Goal: Information Seeking & Learning: Find specific fact

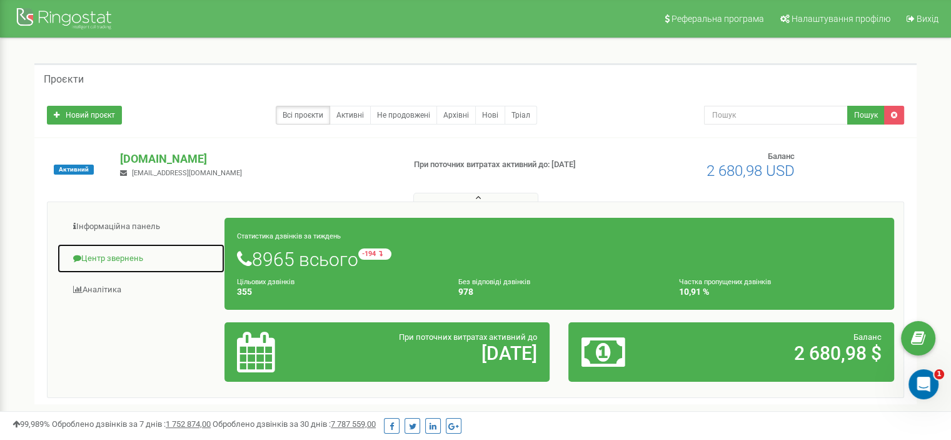
click at [114, 261] on link "Центр звернень" at bounding box center [141, 258] width 168 height 31
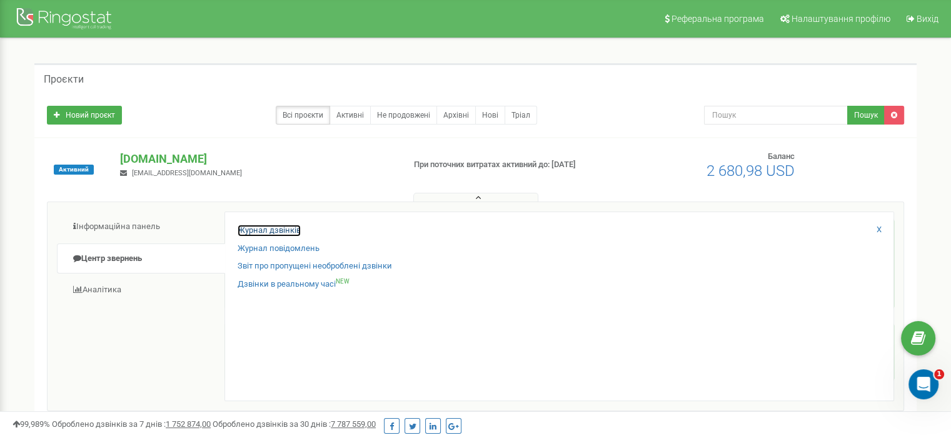
click at [249, 231] on link "Журнал дзвінків" at bounding box center [269, 231] width 63 height 12
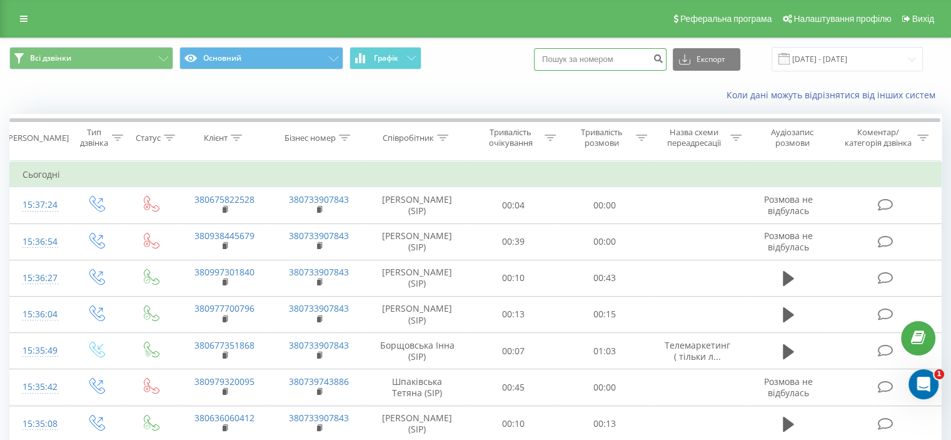
click at [600, 64] on input at bounding box center [600, 59] width 133 height 23
paste input "0686801822"
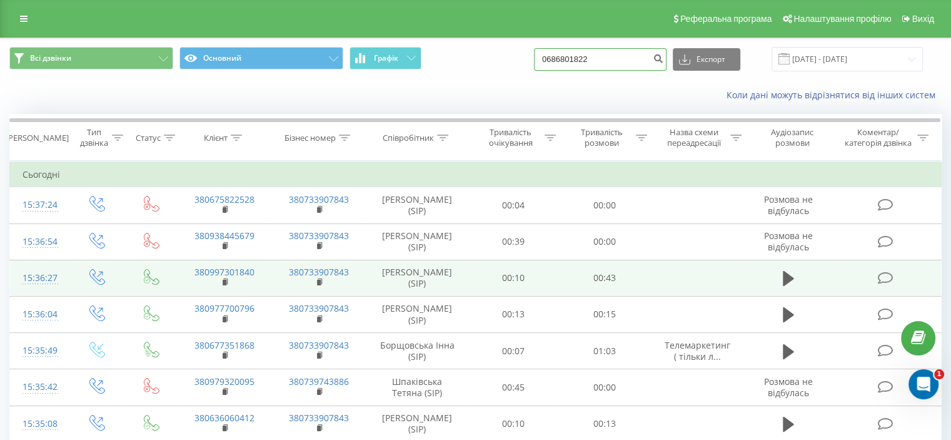
type input "0686801822"
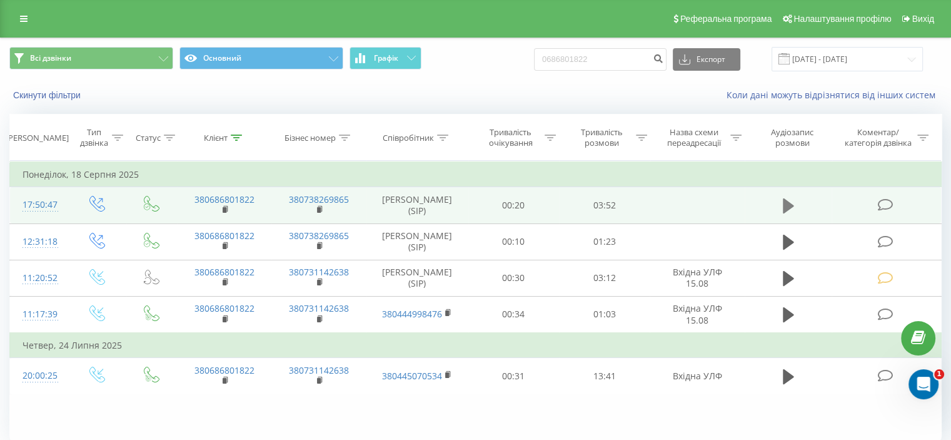
click at [786, 202] on icon at bounding box center [788, 205] width 11 height 15
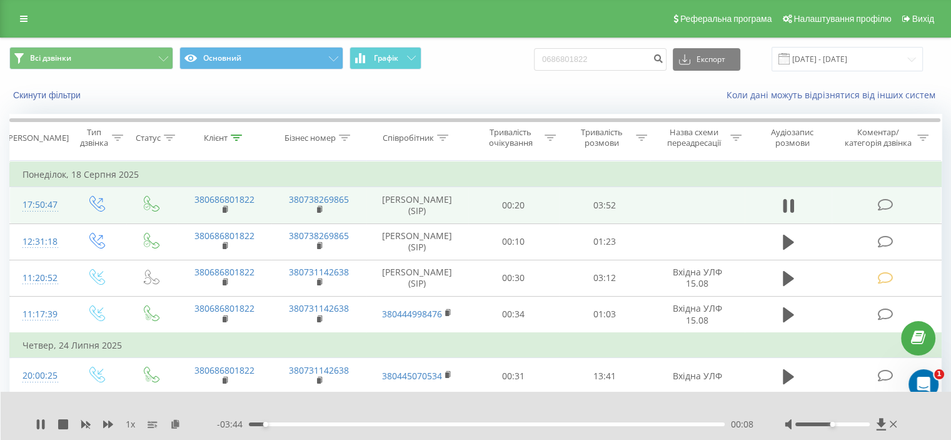
click at [278, 428] on div "- 03:44 00:08 00:08" at bounding box center [485, 424] width 537 height 13
click at [288, 425] on div "00:19" at bounding box center [487, 424] width 476 height 4
click at [297, 422] on div "00:20" at bounding box center [487, 424] width 476 height 4
click at [301, 424] on div "00:24" at bounding box center [487, 424] width 476 height 4
click at [308, 422] on div "00:29" at bounding box center [487, 424] width 476 height 4
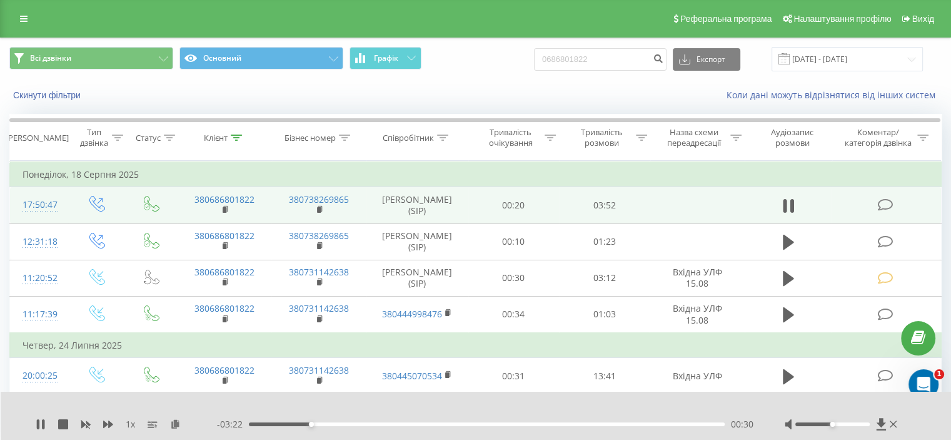
click at [316, 423] on div "00:30" at bounding box center [487, 424] width 476 height 4
click at [320, 423] on div "00:33" at bounding box center [487, 424] width 476 height 4
click at [326, 422] on div "00:35" at bounding box center [487, 424] width 476 height 4
click at [851, 425] on div at bounding box center [833, 424] width 74 height 4
click at [861, 423] on div at bounding box center [833, 424] width 74 height 4
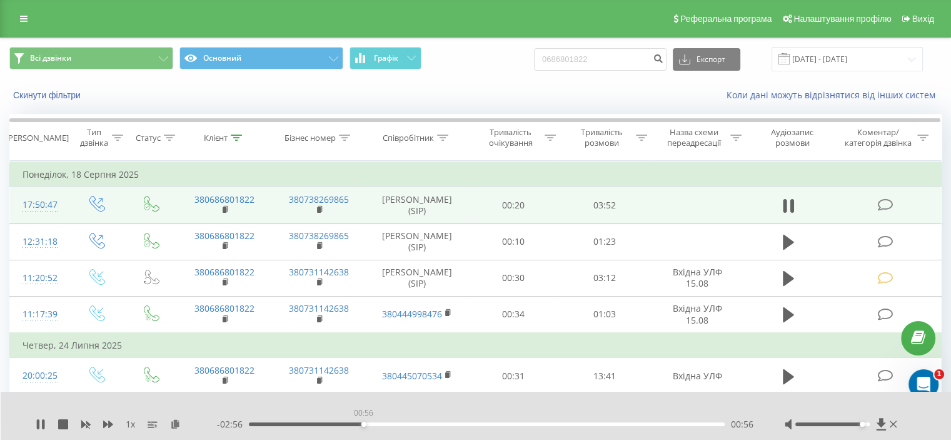
click at [363, 423] on div "00:56" at bounding box center [487, 424] width 476 height 4
click at [390, 423] on div "01:09" at bounding box center [487, 424] width 476 height 4
click at [406, 423] on div "01:09" at bounding box center [487, 424] width 476 height 4
click at [440, 424] on div "01:17" at bounding box center [487, 424] width 476 height 4
click at [469, 425] on div "01:33" at bounding box center [487, 424] width 476 height 4
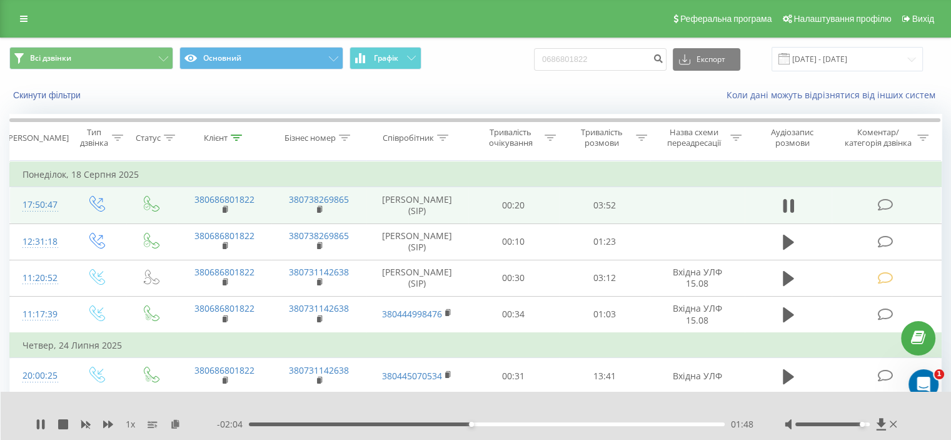
click at [402, 430] on div "1 x - 02:04 01:48 01:48" at bounding box center [476, 416] width 951 height 48
click at [402, 428] on div "- 02:03 01:49 01:49" at bounding box center [485, 424] width 537 height 13
click at [403, 427] on div "- 02:03 01:49 01:49" at bounding box center [485, 424] width 537 height 13
click at [401, 423] on div "01:49" at bounding box center [487, 424] width 476 height 4
click at [390, 425] on div "01:15" at bounding box center [487, 424] width 476 height 4
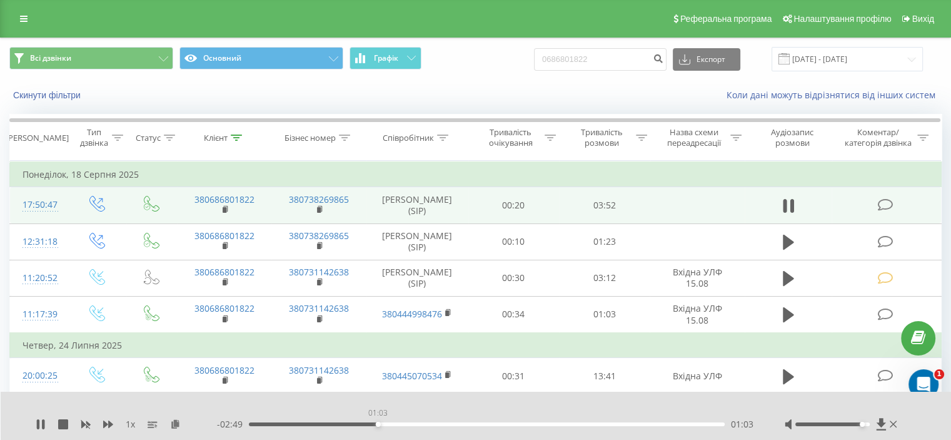
click at [378, 423] on div "01:03" at bounding box center [487, 424] width 476 height 4
click at [225, 208] on rect at bounding box center [225, 210] width 4 height 6
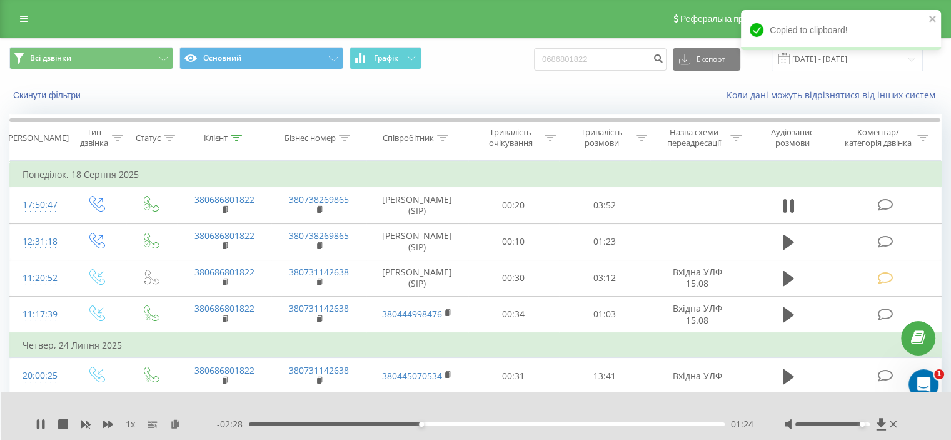
click at [857, 423] on div at bounding box center [833, 424] width 74 height 4
click at [861, 423] on div "Accessibility label" at bounding box center [862, 424] width 5 height 5
click at [41, 423] on icon at bounding box center [41, 424] width 10 height 10
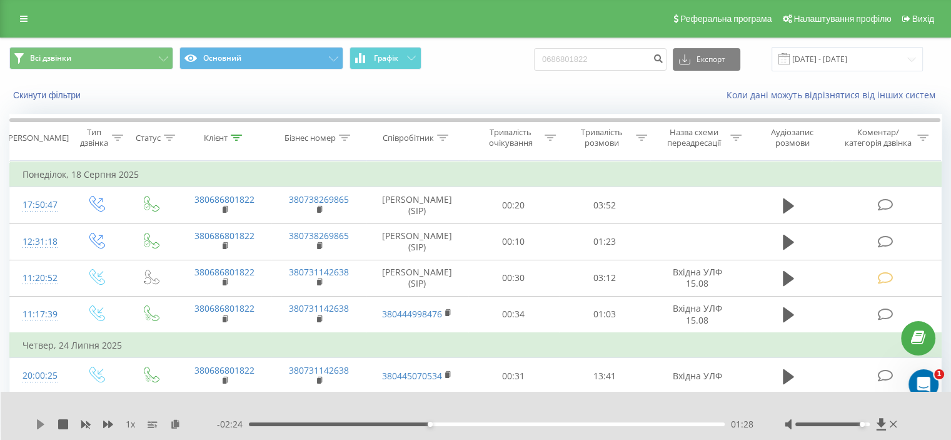
click at [38, 427] on icon at bounding box center [41, 424] width 8 height 10
click at [440, 422] on div "01:28" at bounding box center [487, 424] width 476 height 4
click at [490, 425] on div "01:34" at bounding box center [487, 424] width 476 height 4
click at [524, 422] on div "01:58" at bounding box center [487, 424] width 476 height 4
click at [592, 430] on div "1 x - 03:53 00:00 00:00" at bounding box center [476, 416] width 951 height 48
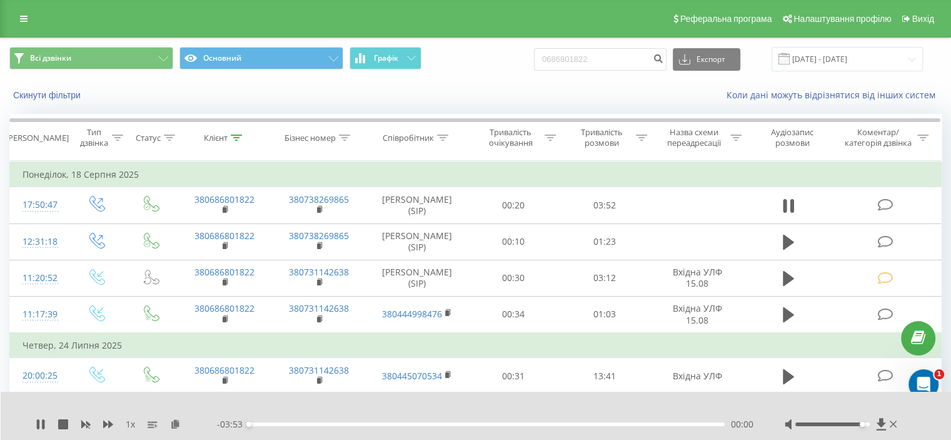
click at [597, 423] on div "00:00" at bounding box center [487, 424] width 476 height 4
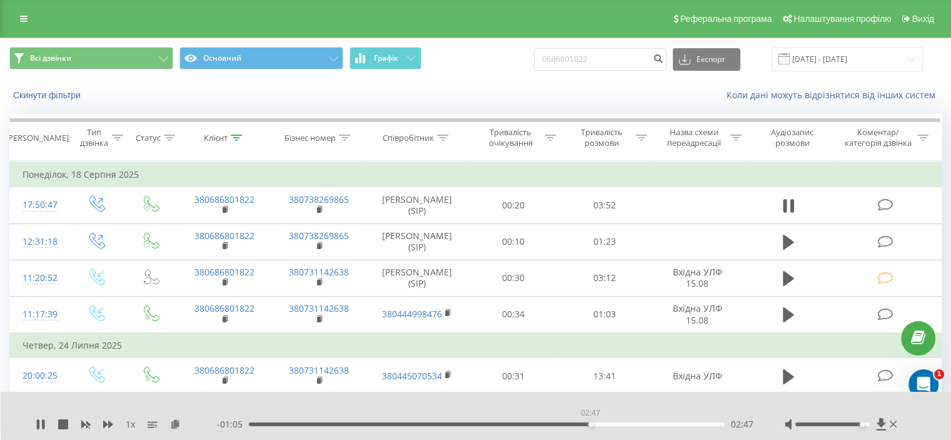
click at [590, 425] on div "02:47" at bounding box center [487, 424] width 476 height 4
click at [559, 425] on div "02:50" at bounding box center [487, 424] width 476 height 4
click at [866, 423] on div at bounding box center [833, 424] width 74 height 4
click at [30, 422] on div "1 x - 00:25 03:27 03:27" at bounding box center [476, 416] width 951 height 48
click at [36, 422] on icon at bounding box center [41, 424] width 10 height 10
